Goal: Communication & Community: Answer question/provide support

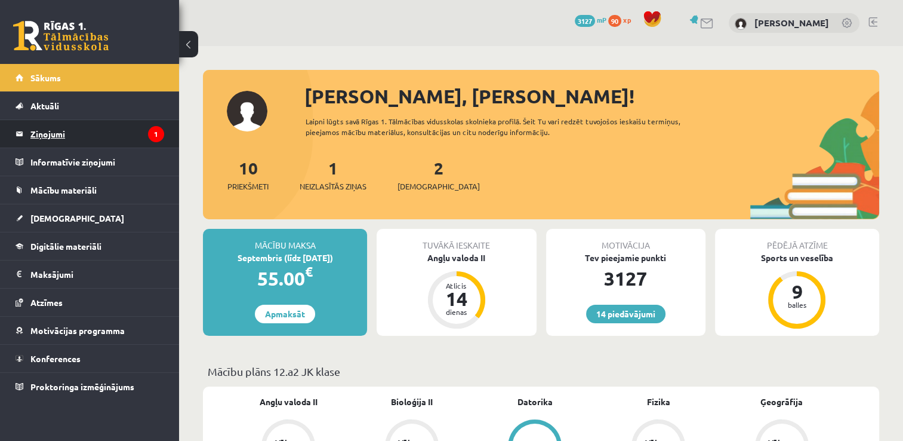
click at [107, 139] on legend "Ziņojumi 1" at bounding box center [97, 133] width 134 height 27
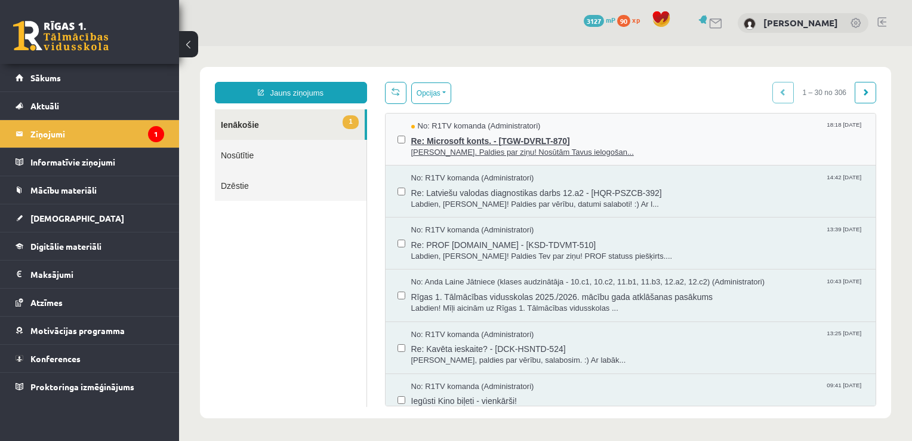
click at [567, 144] on span "Re: Microsoft konts. - [TGW-DVRLT-870]" at bounding box center [637, 139] width 453 height 15
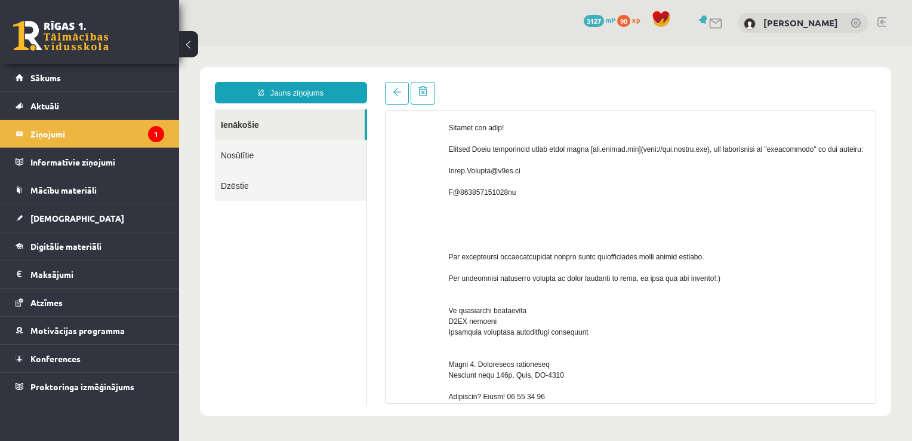
scroll to position [97, 0]
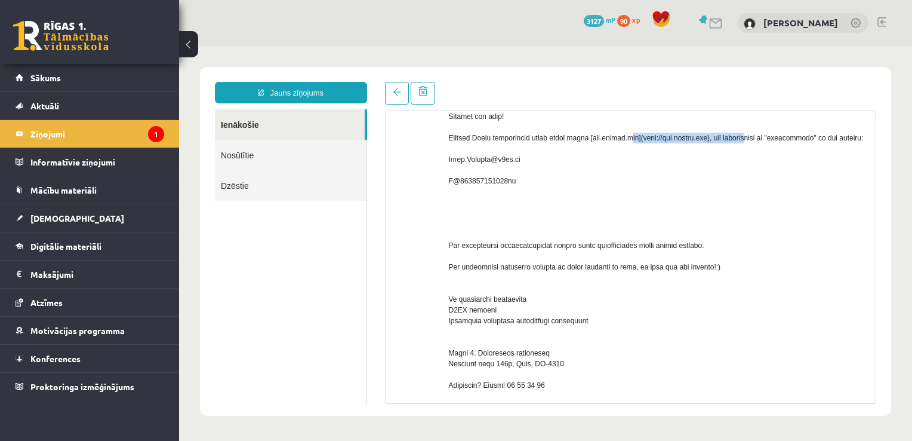
drag, startPoint x: 594, startPoint y: 147, endPoint x: 721, endPoint y: 149, distance: 127.2
click at [721, 149] on div at bounding box center [658, 418] width 418 height 656
copy div "[[DOMAIN_NAME]]([URL][DOMAIN_NAME])"
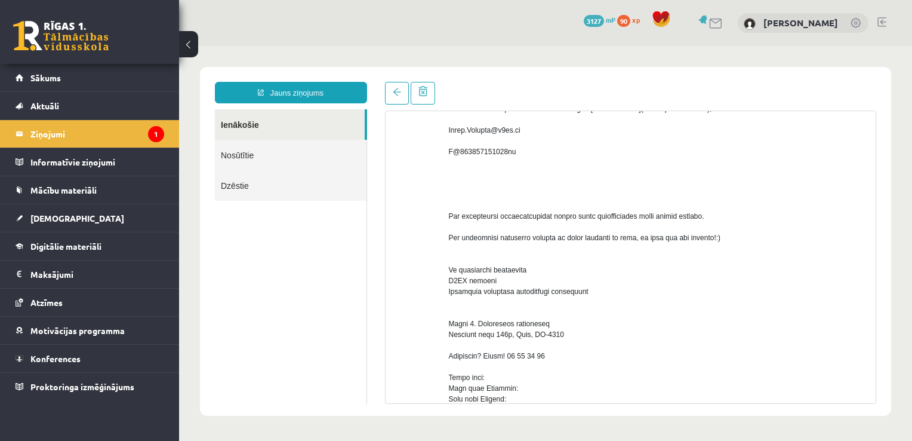
click at [607, 182] on div at bounding box center [658, 388] width 418 height 656
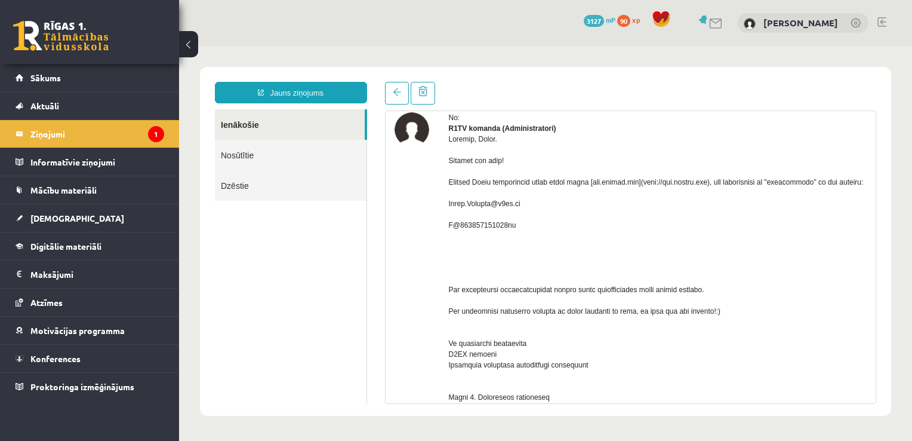
scroll to position [51, 0]
click at [92, 126] on legend "Ziņojumi 1" at bounding box center [97, 133] width 134 height 27
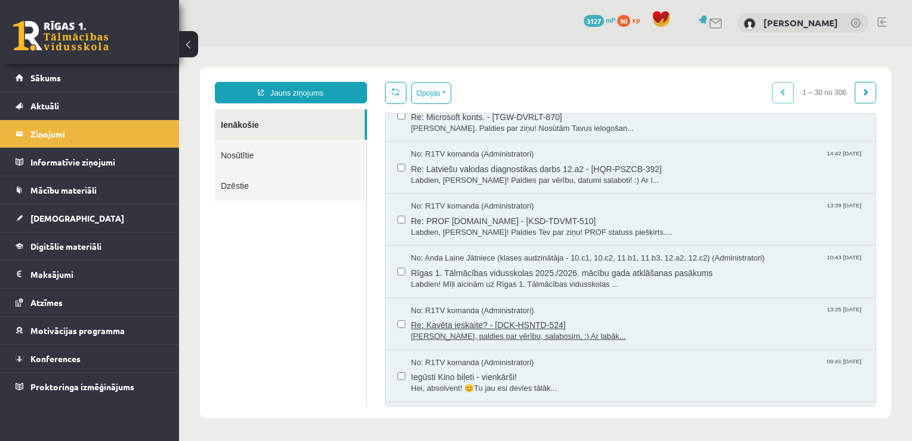
scroll to position [23, 0]
